Goal: Find specific page/section: Find specific page/section

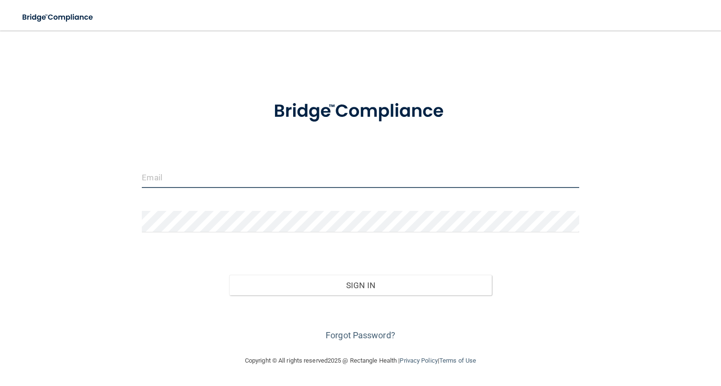
drag, startPoint x: 219, startPoint y: 170, endPoint x: 219, endPoint y: 177, distance: 7.2
click at [219, 171] on input "email" at bounding box center [360, 177] width 437 height 21
type input "[PERSON_NAME][EMAIL_ADDRESS][DOMAIN_NAME]"
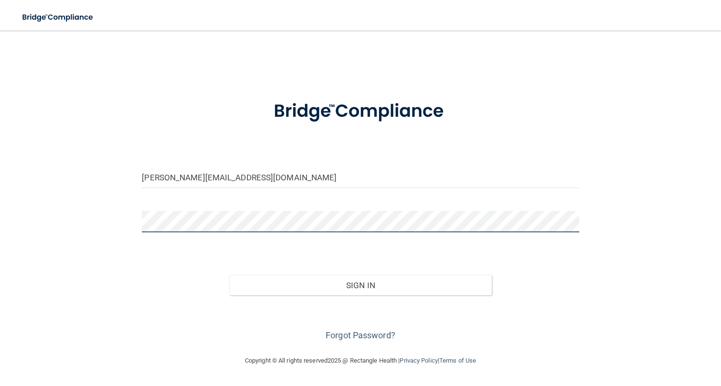
click at [229, 275] on button "Sign In" at bounding box center [360, 285] width 262 height 21
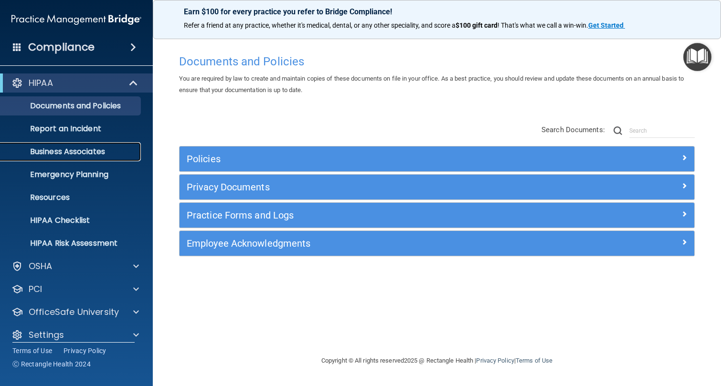
click at [101, 152] on p "Business Associates" at bounding box center [71, 152] width 130 height 10
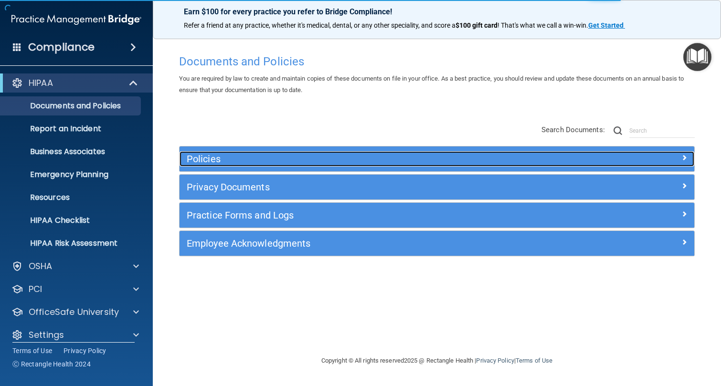
click at [237, 156] on h5 "Policies" at bounding box center [373, 159] width 372 height 11
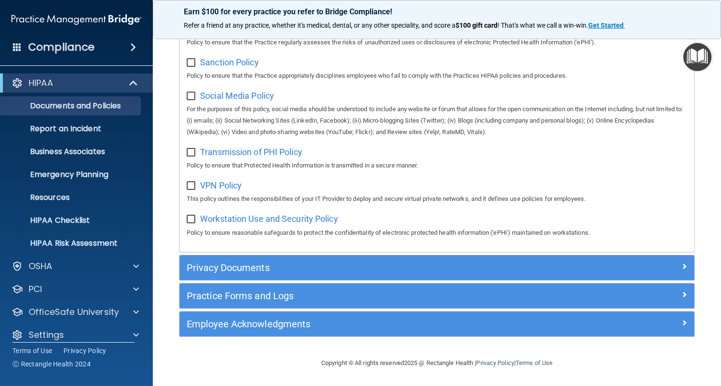
scroll to position [721, 0]
click at [81, 136] on link "Report an Incident" at bounding box center [65, 128] width 150 height 19
